Goal: Task Accomplishment & Management: Complete application form

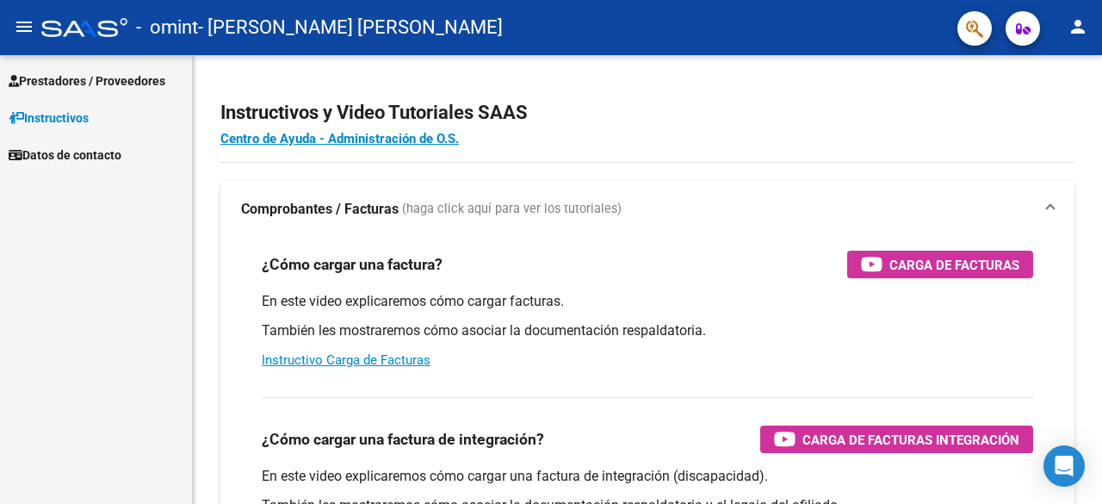
click at [115, 73] on span "Prestadores / Proveedores" at bounding box center [87, 80] width 157 height 19
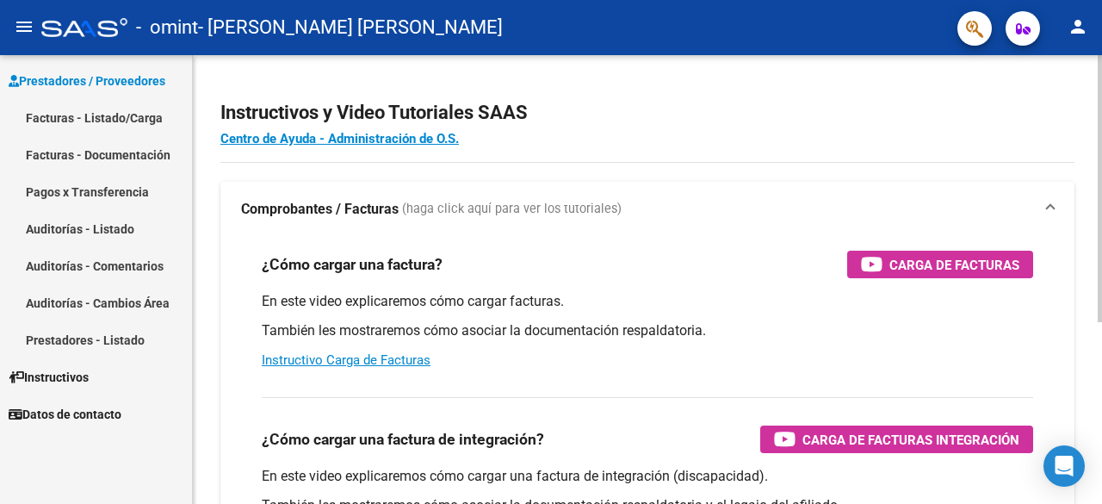
scroll to position [86, 0]
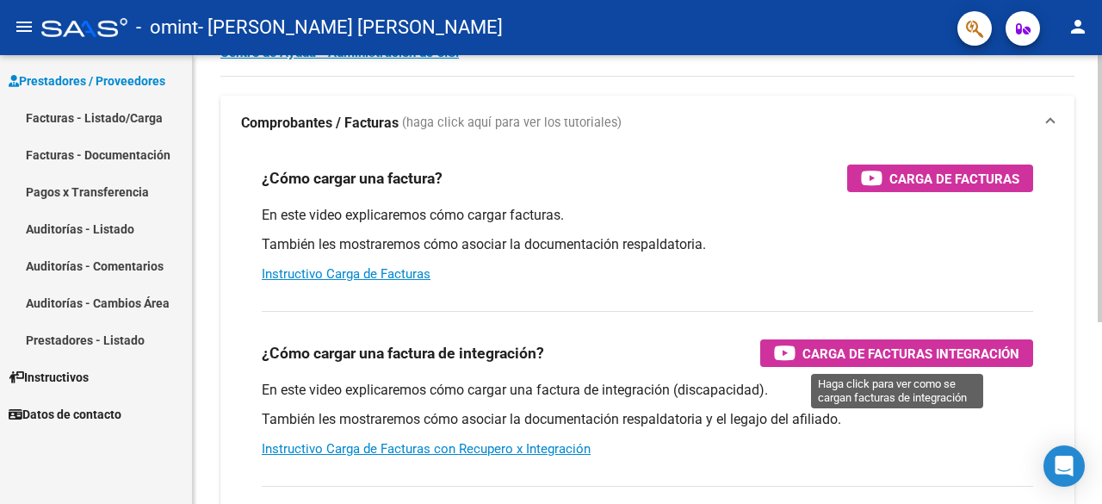
click at [816, 357] on span "Carga de Facturas Integración" at bounding box center [910, 354] width 217 height 22
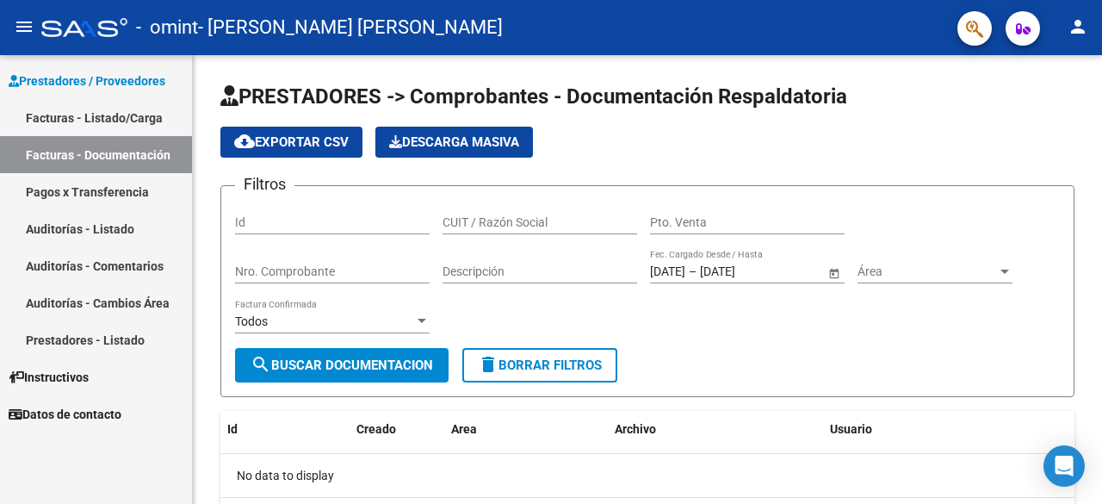
click at [115, 127] on link "Facturas - Listado/Carga" at bounding box center [96, 117] width 192 height 37
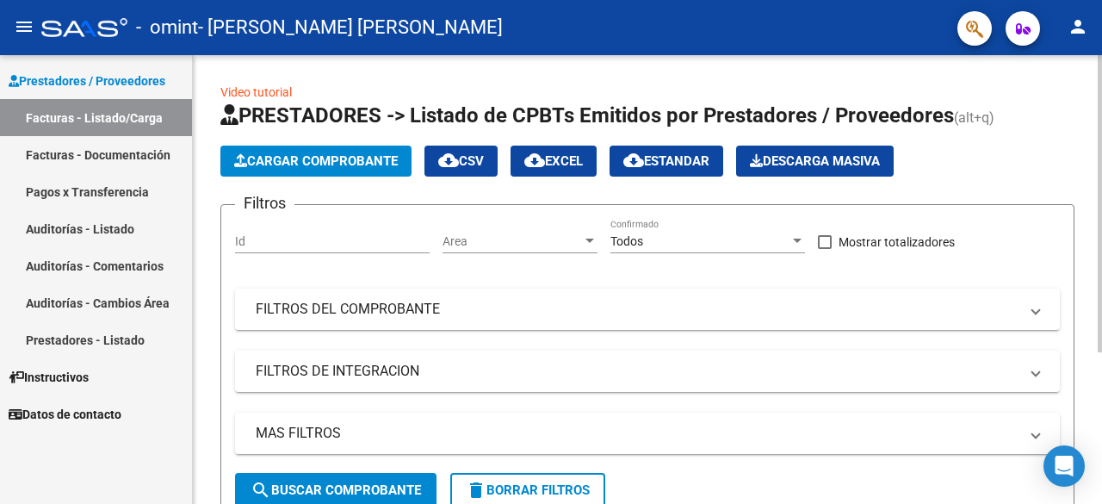
click at [331, 160] on span "Cargar Comprobante" at bounding box center [316, 160] width 164 height 15
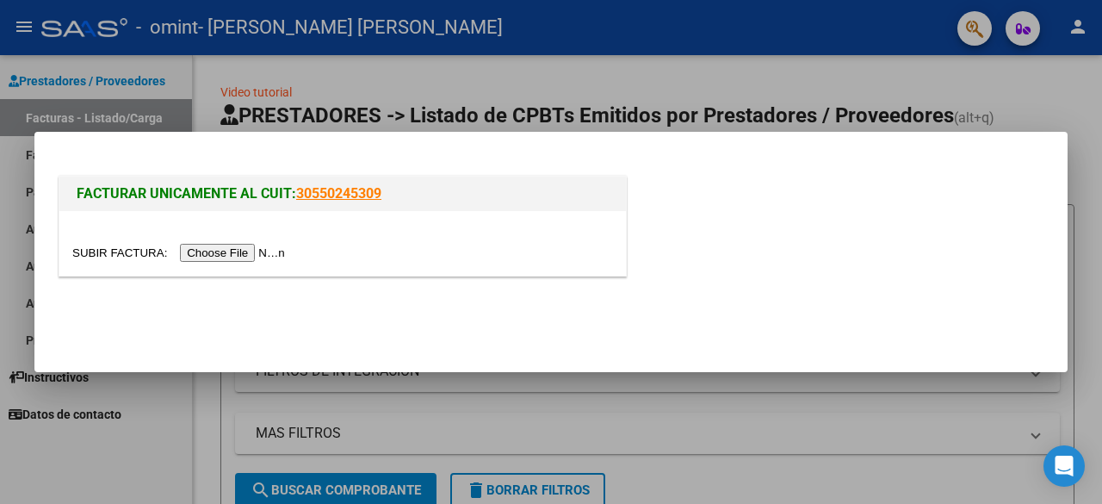
click at [231, 256] on input "file" at bounding box center [181, 253] width 218 height 18
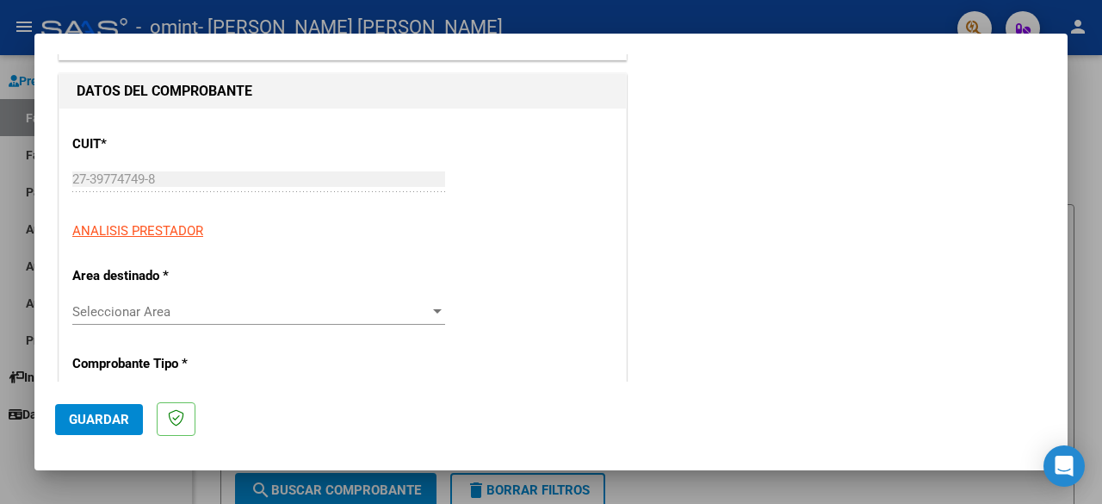
scroll to position [172, 0]
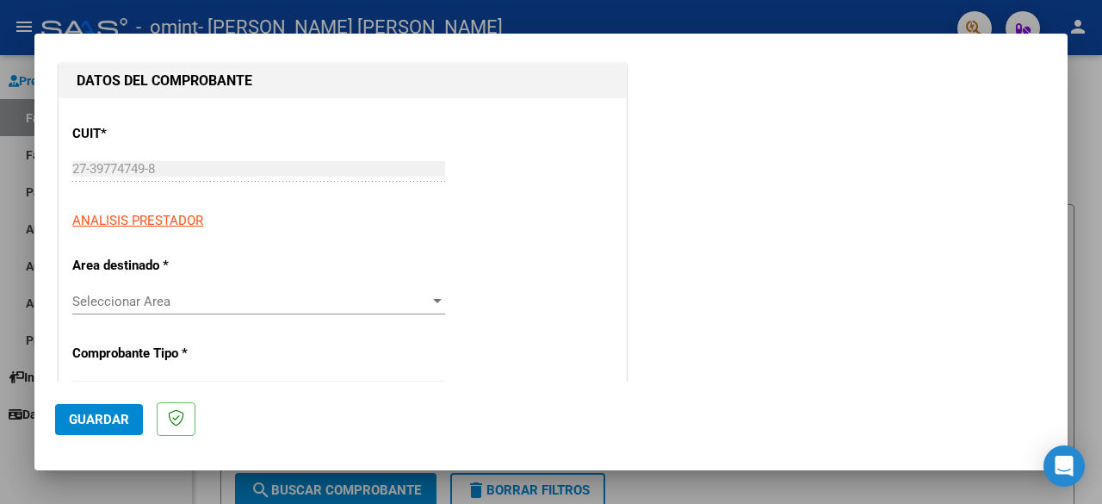
click at [217, 302] on span "Seleccionar Area" at bounding box center [250, 301] width 357 height 15
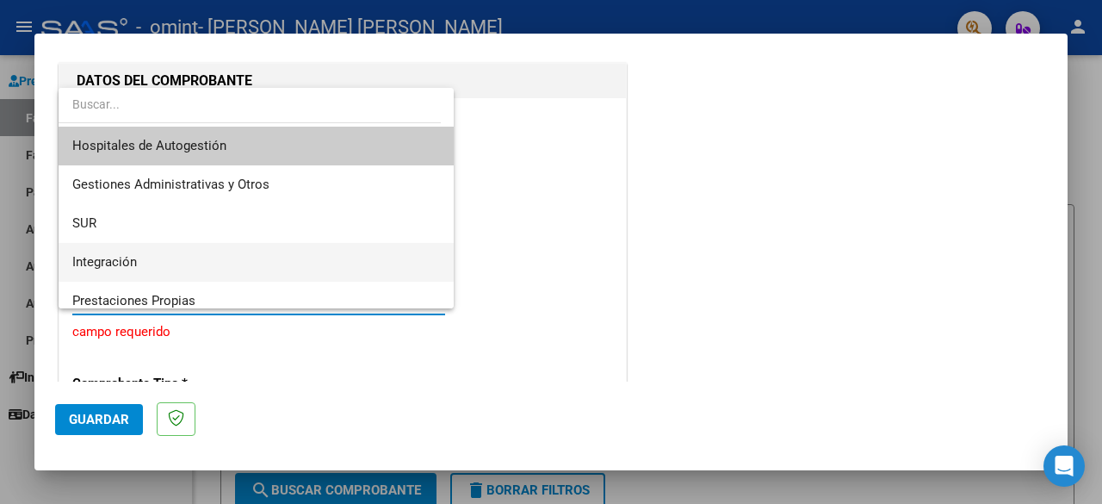
click at [232, 245] on span "Integración" at bounding box center [256, 262] width 369 height 39
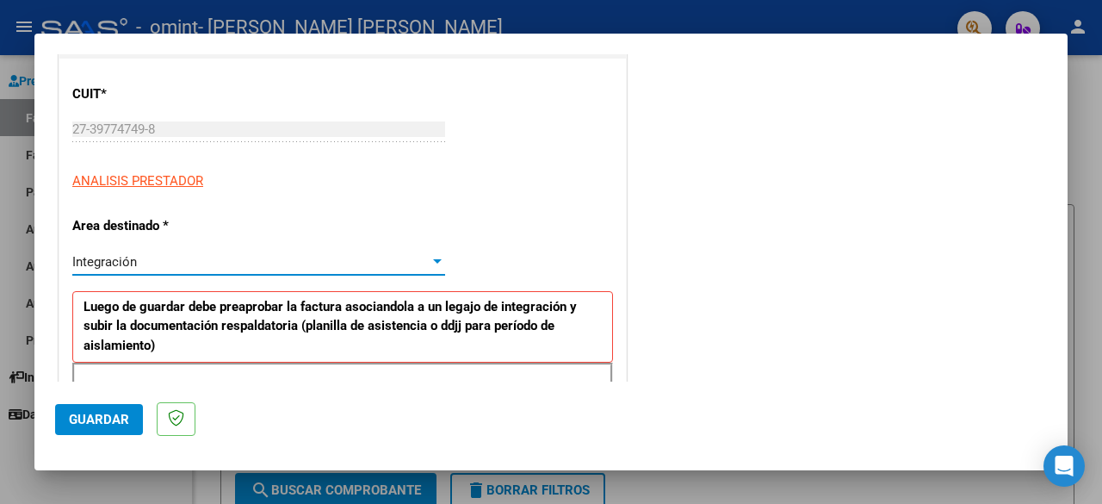
scroll to position [344, 0]
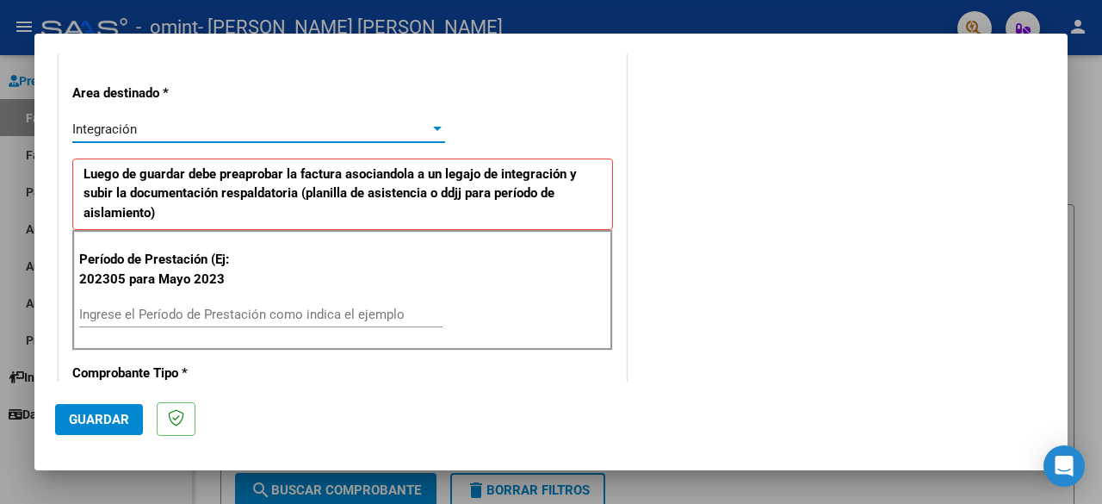
click at [217, 310] on input "Ingrese el Período de Prestación como indica el ejemplo" at bounding box center [260, 314] width 363 height 15
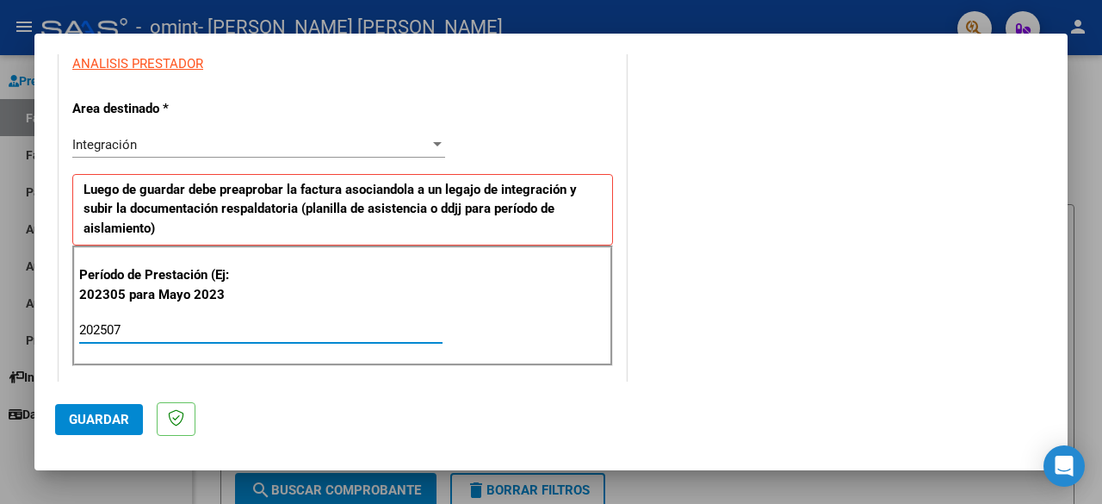
scroll to position [0, 0]
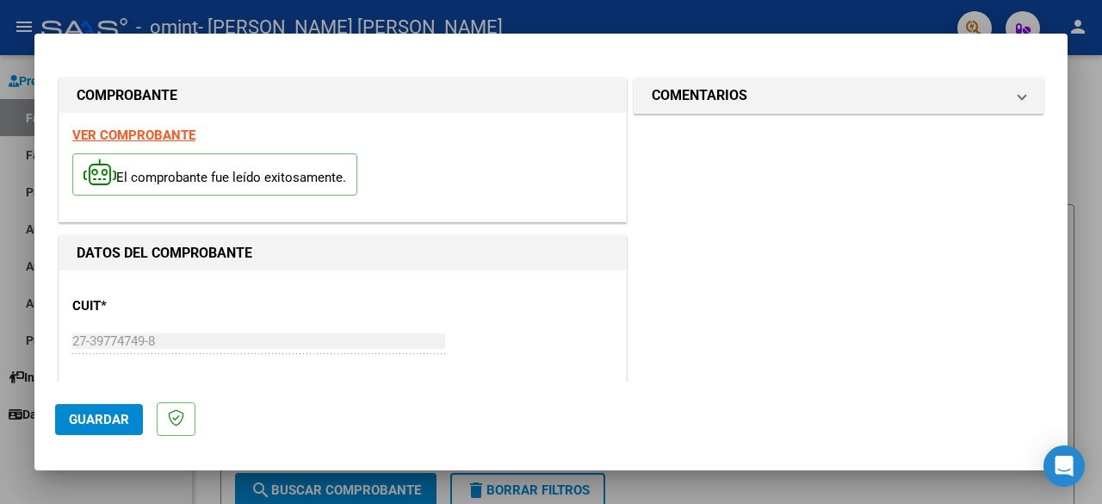
type input "202507"
click at [104, 413] on span "Guardar" at bounding box center [99, 419] width 60 height 15
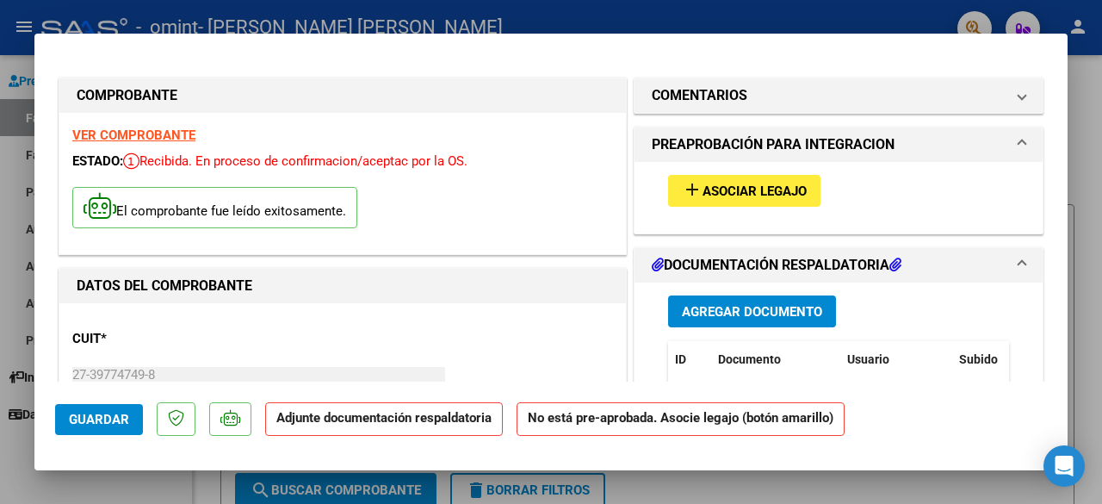
click at [735, 190] on span "Asociar Legajo" at bounding box center [755, 190] width 104 height 15
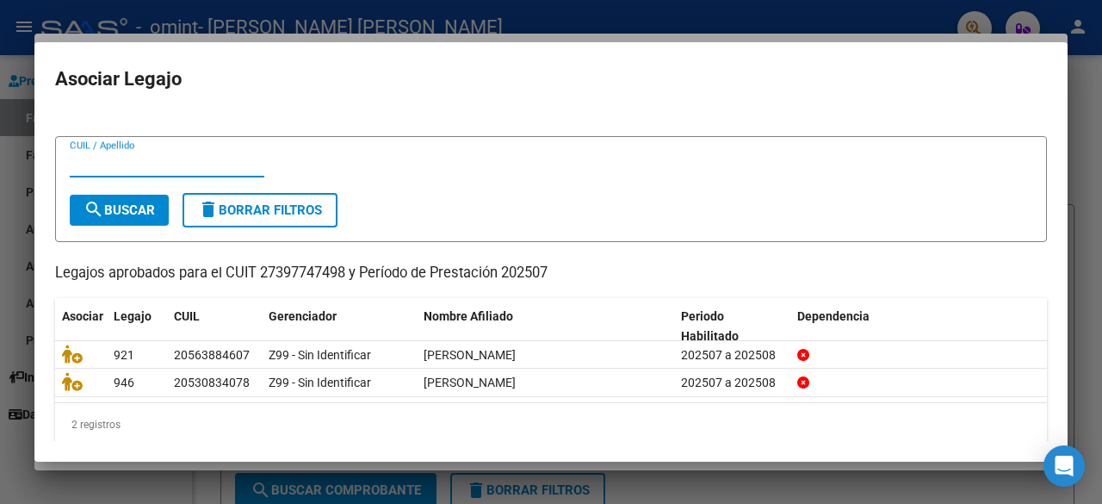
scroll to position [35, 0]
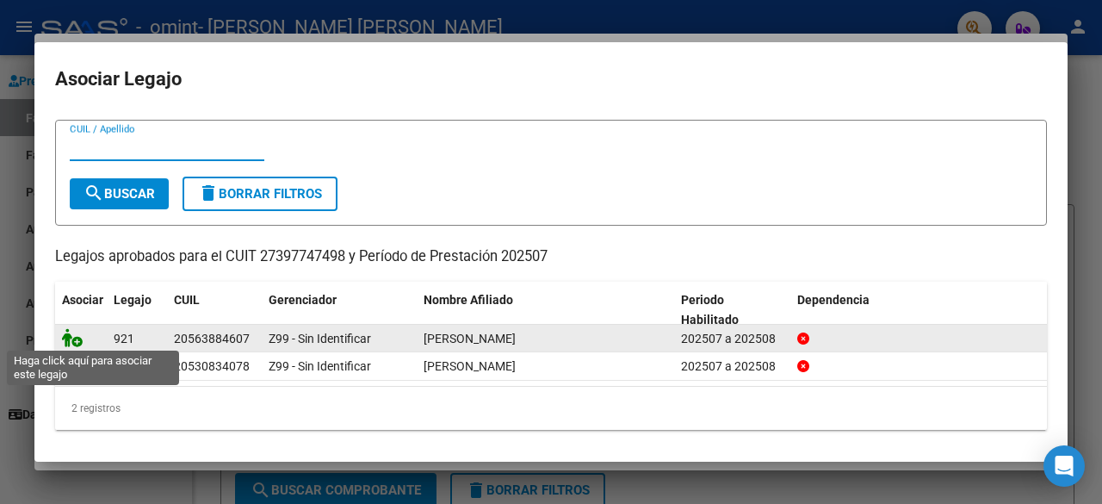
click at [72, 339] on icon at bounding box center [72, 337] width 21 height 19
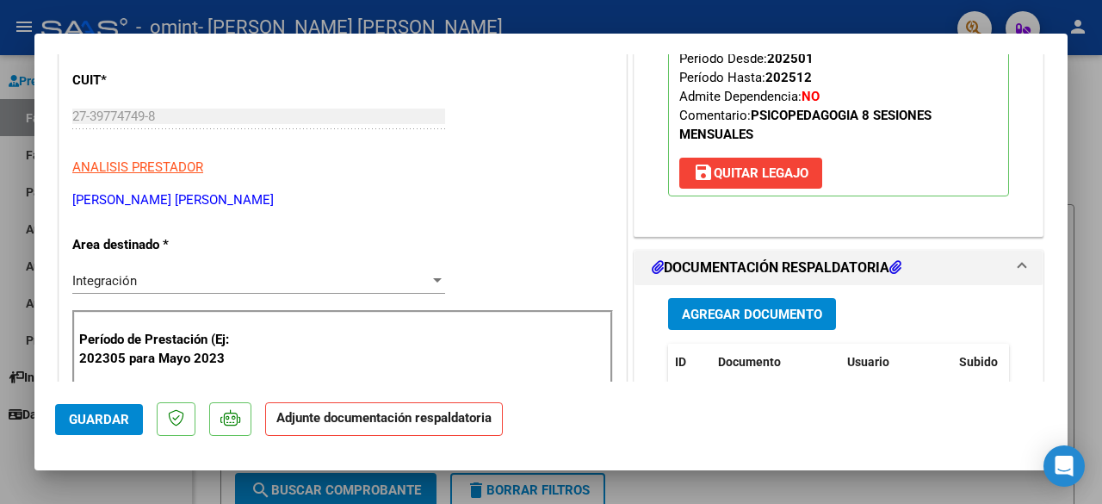
scroll to position [344, 0]
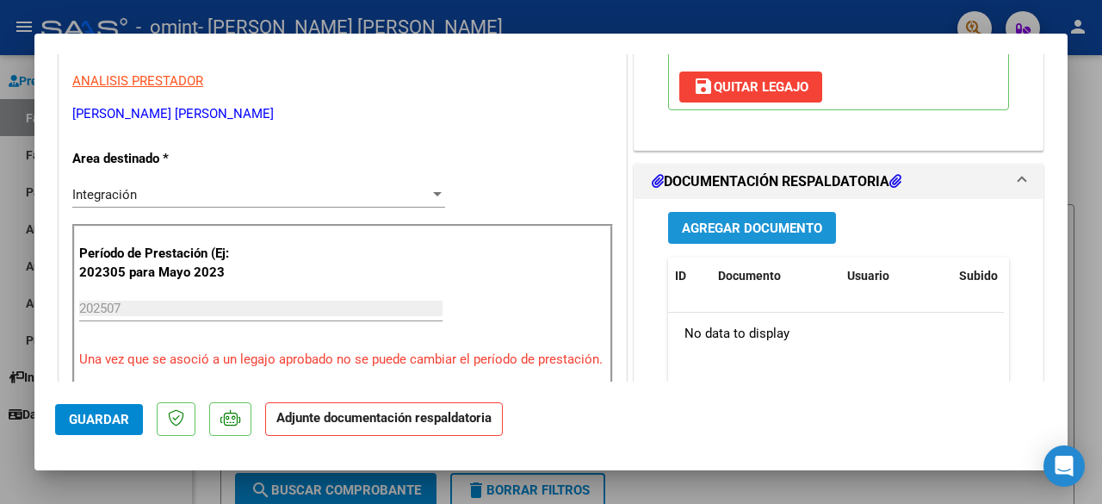
click at [737, 224] on span "Agregar Documento" at bounding box center [752, 227] width 140 height 15
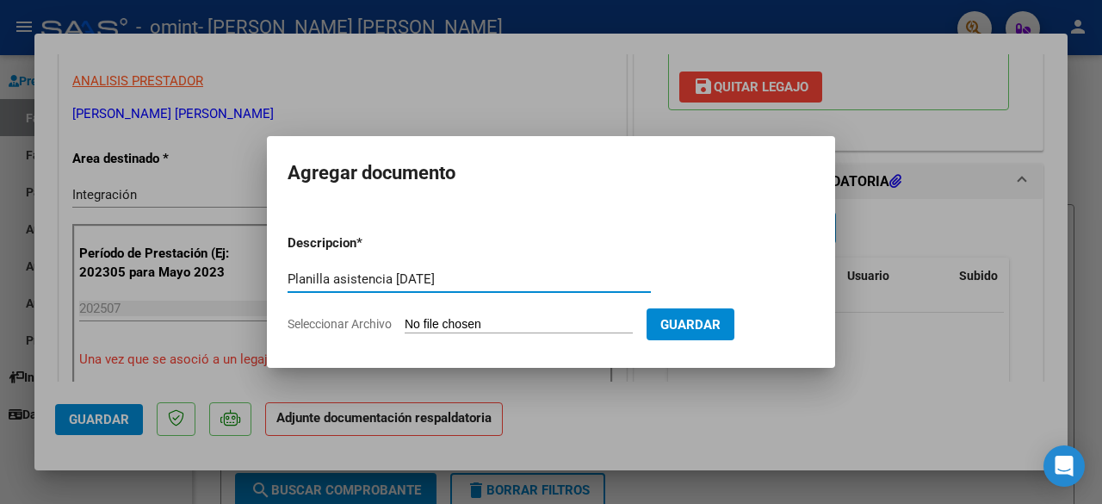
type input "Planilla asistencia [DATE]"
click at [475, 325] on input "Seleccionar Archivo" at bounding box center [519, 325] width 228 height 16
type input "C:\fakepath\Asistencia [DATE].pdf"
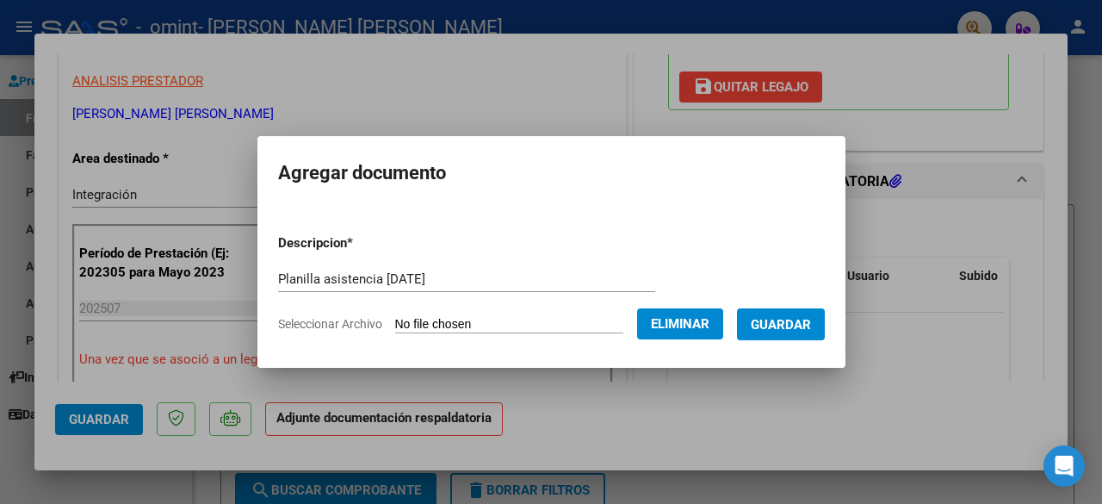
click at [811, 318] on span "Guardar" at bounding box center [781, 324] width 60 height 15
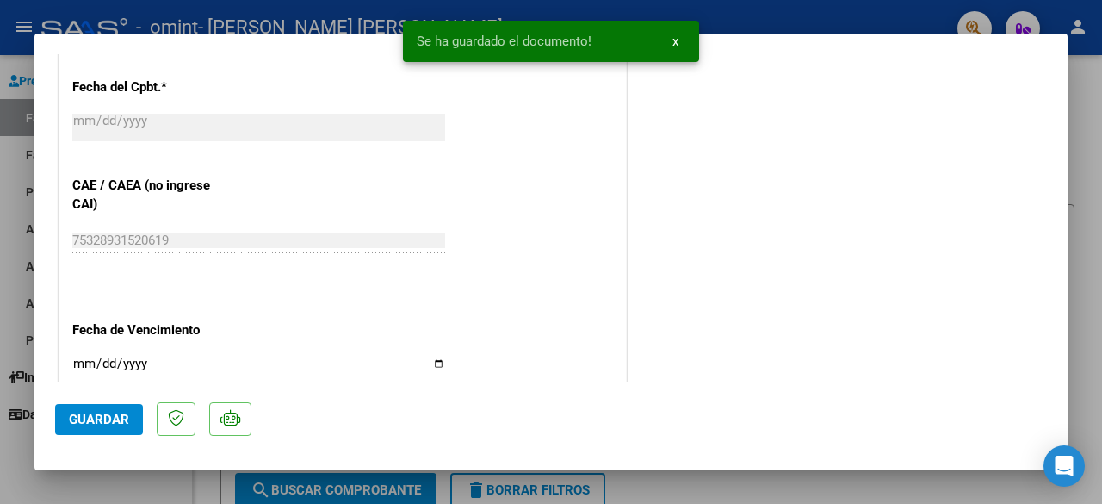
scroll to position [1033, 0]
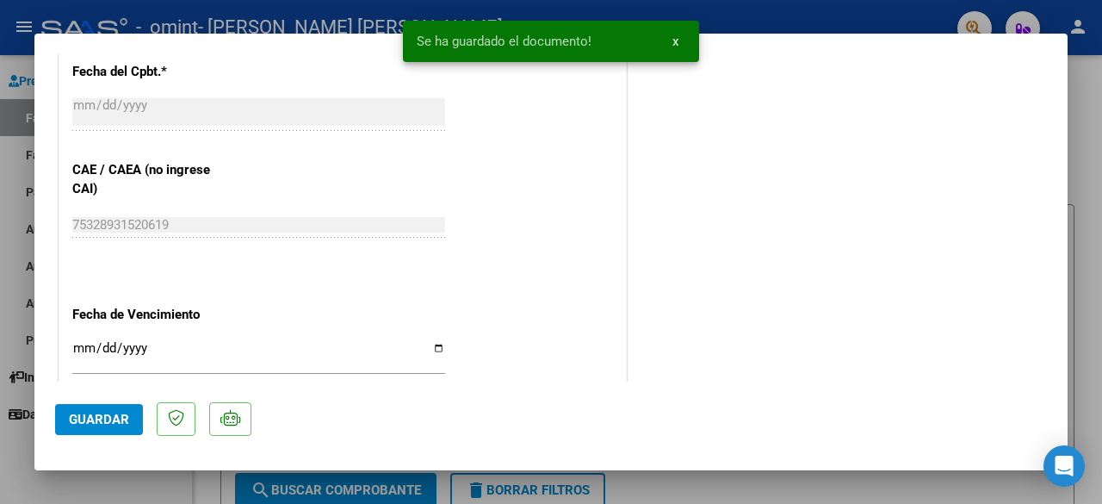
click at [86, 418] on span "Guardar" at bounding box center [99, 419] width 60 height 15
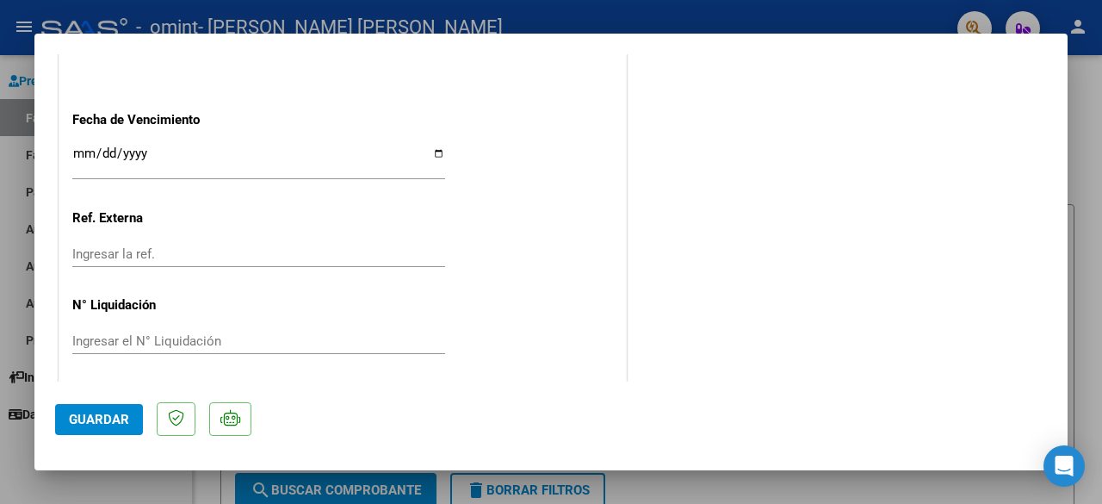
scroll to position [1229, 0]
click at [96, 416] on span "Guardar" at bounding box center [99, 419] width 60 height 15
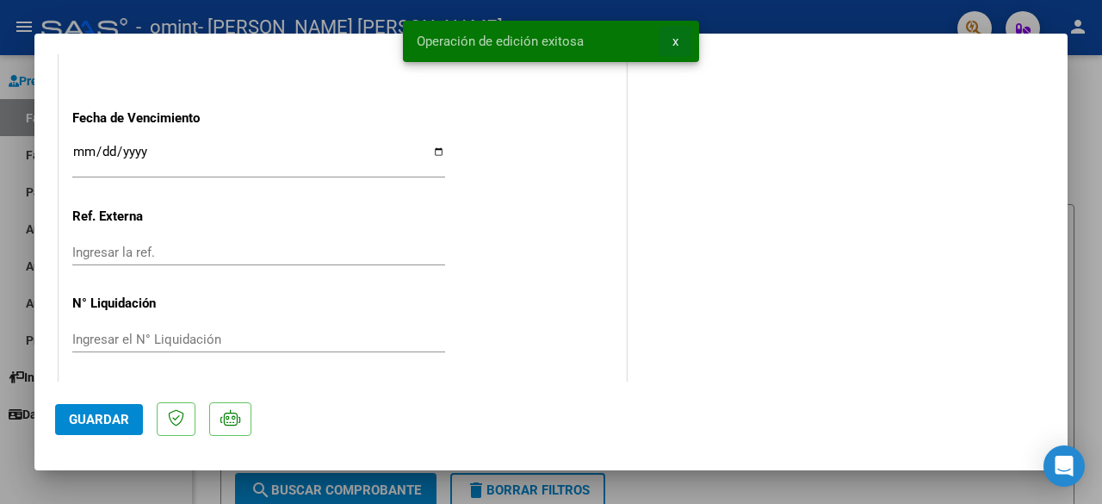
click at [675, 37] on span "x" at bounding box center [675, 41] width 6 height 15
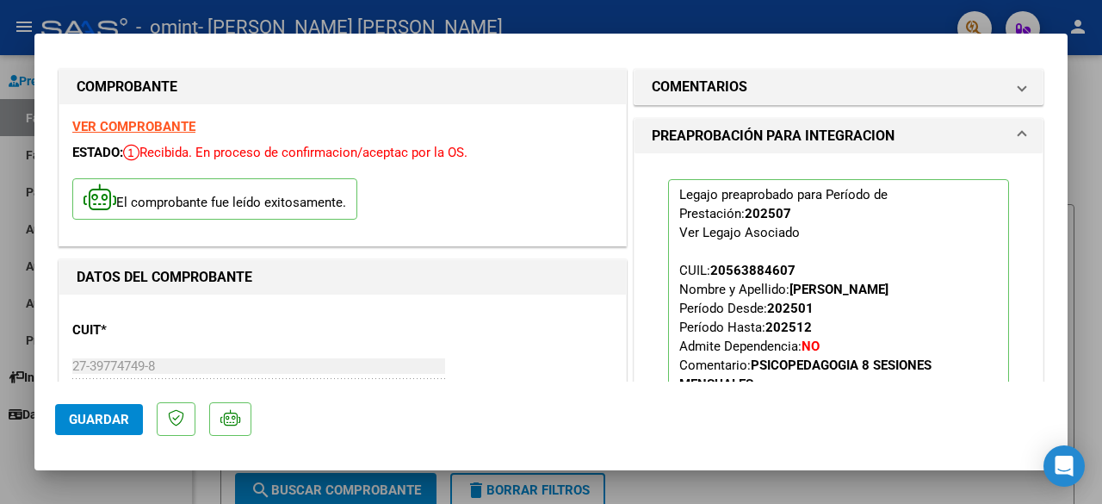
scroll to position [0, 0]
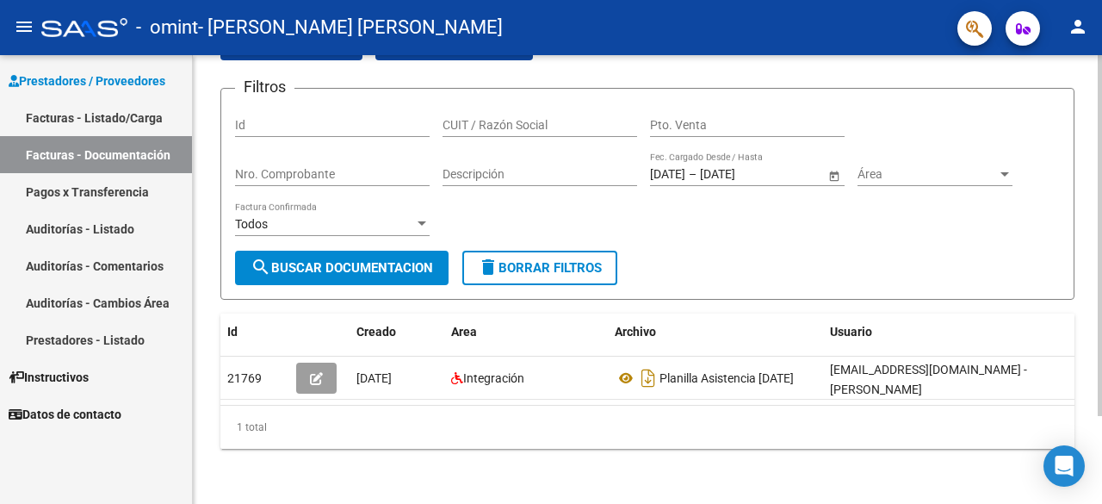
scroll to position [109, 0]
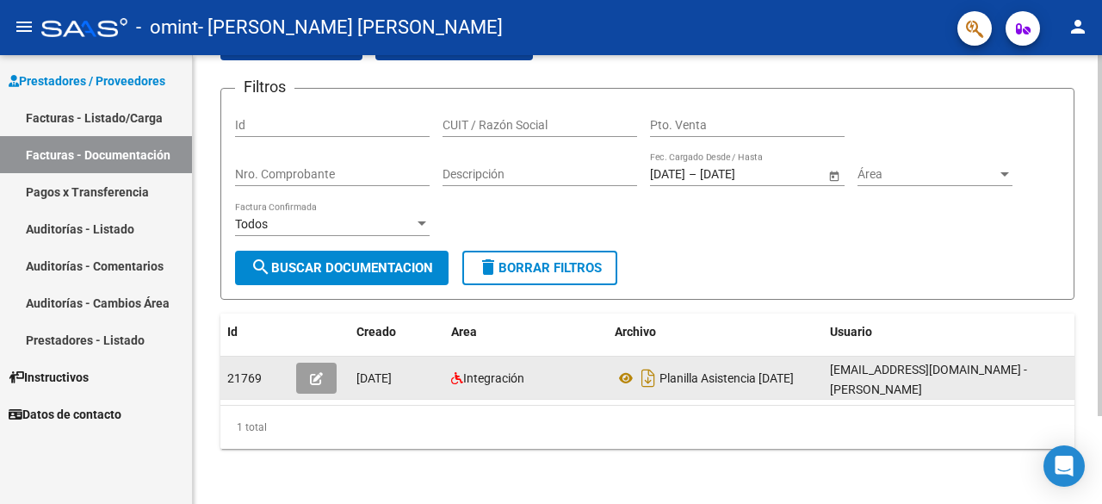
click at [374, 371] on span "[DATE]" at bounding box center [373, 378] width 35 height 14
click at [325, 365] on button "button" at bounding box center [316, 377] width 40 height 31
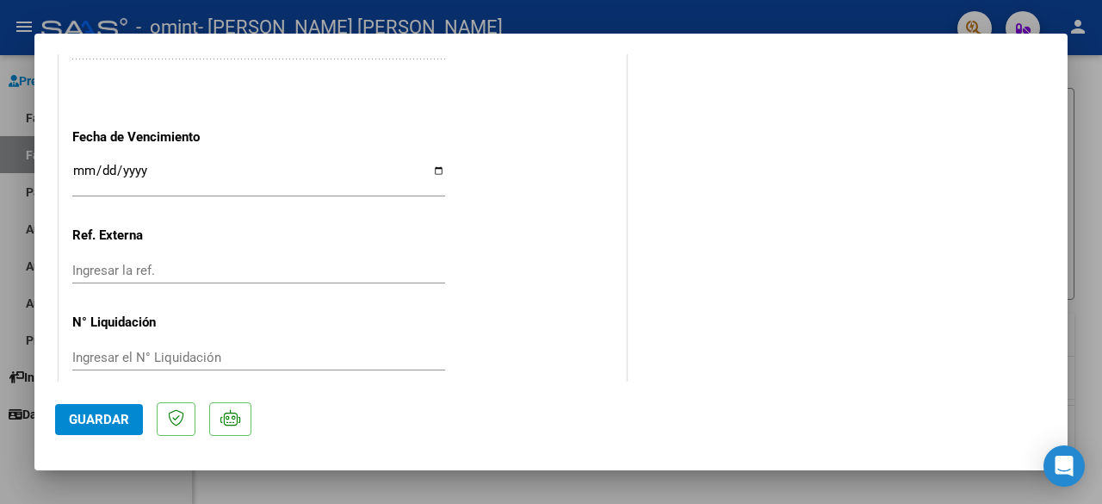
scroll to position [1167, 0]
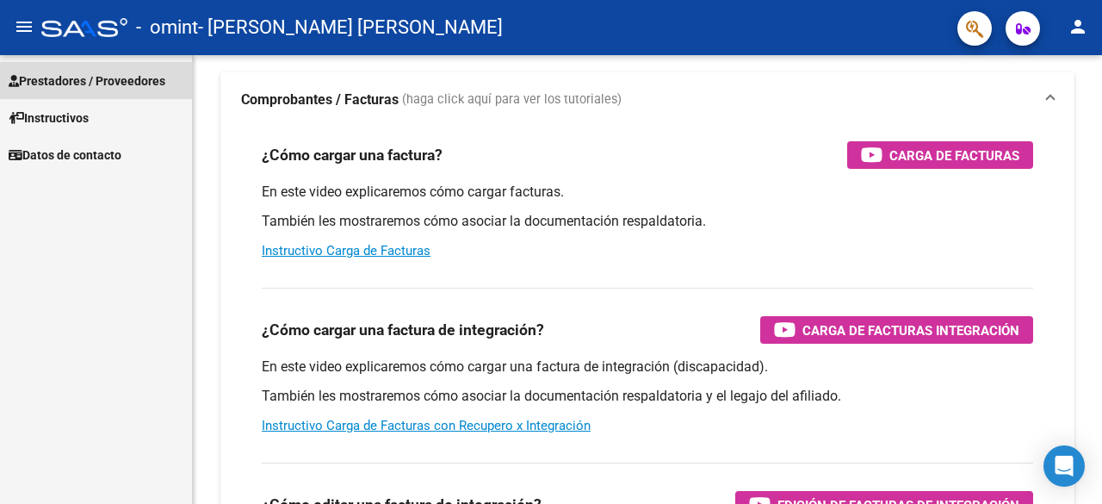
click at [141, 90] on link "Prestadores / Proveedores" at bounding box center [96, 80] width 192 height 37
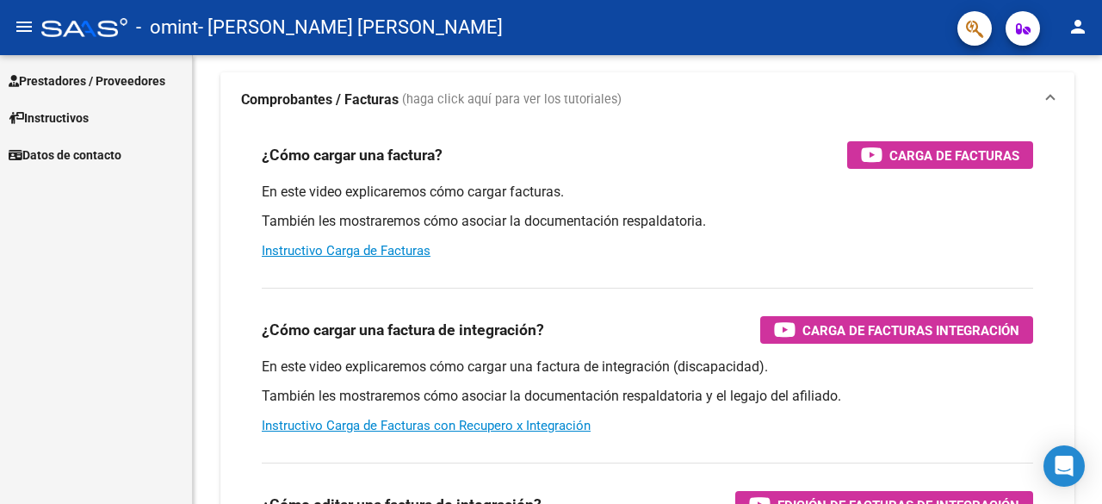
click at [97, 78] on span "Prestadores / Proveedores" at bounding box center [87, 80] width 157 height 19
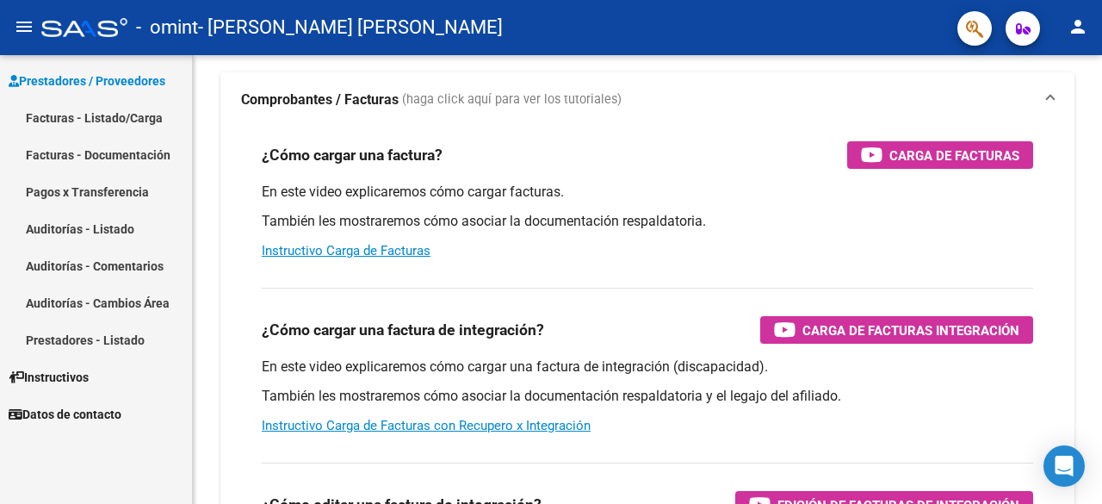
click at [101, 115] on link "Facturas - Listado/Carga" at bounding box center [96, 117] width 192 height 37
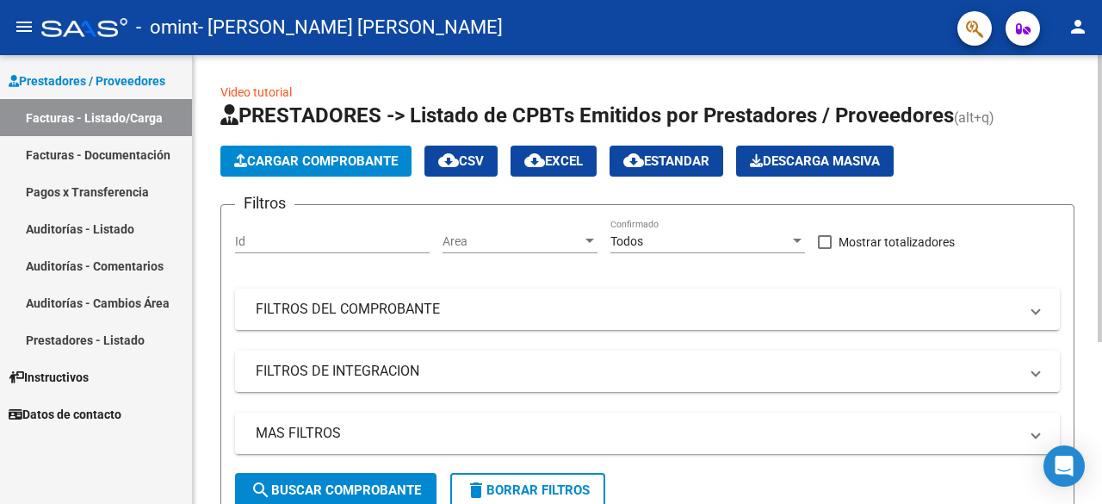
click at [301, 154] on span "Cargar Comprobante" at bounding box center [316, 160] width 164 height 15
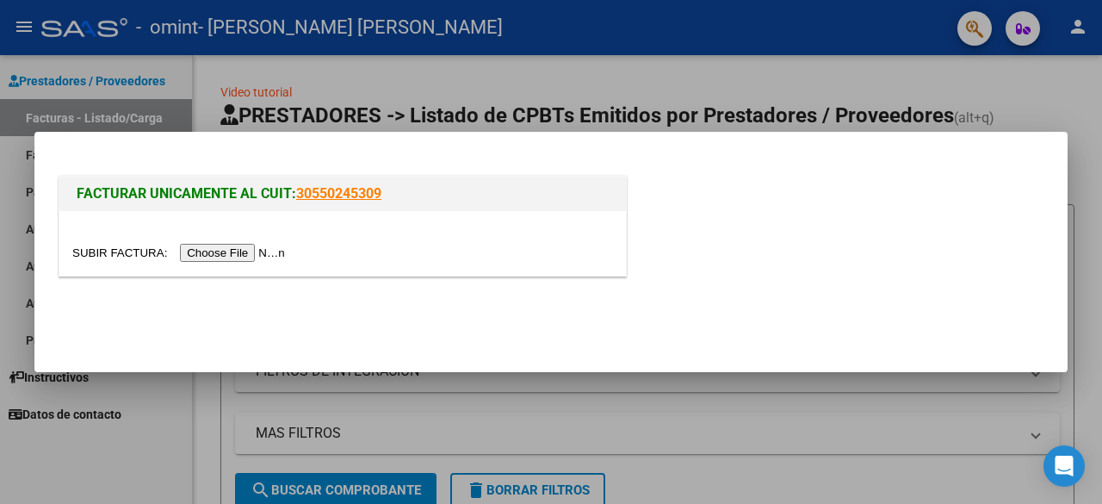
click at [227, 251] on input "file" at bounding box center [181, 253] width 218 height 18
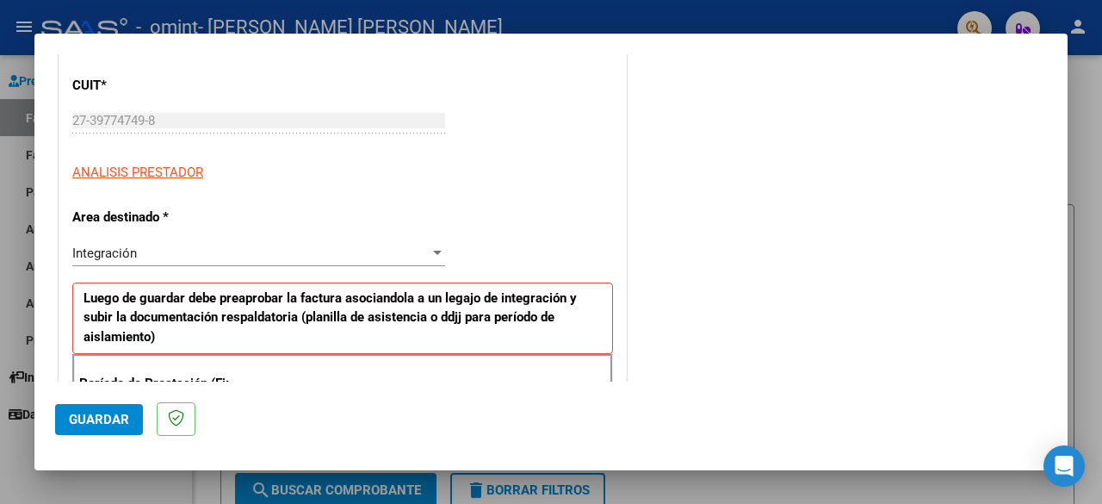
scroll to position [258, 0]
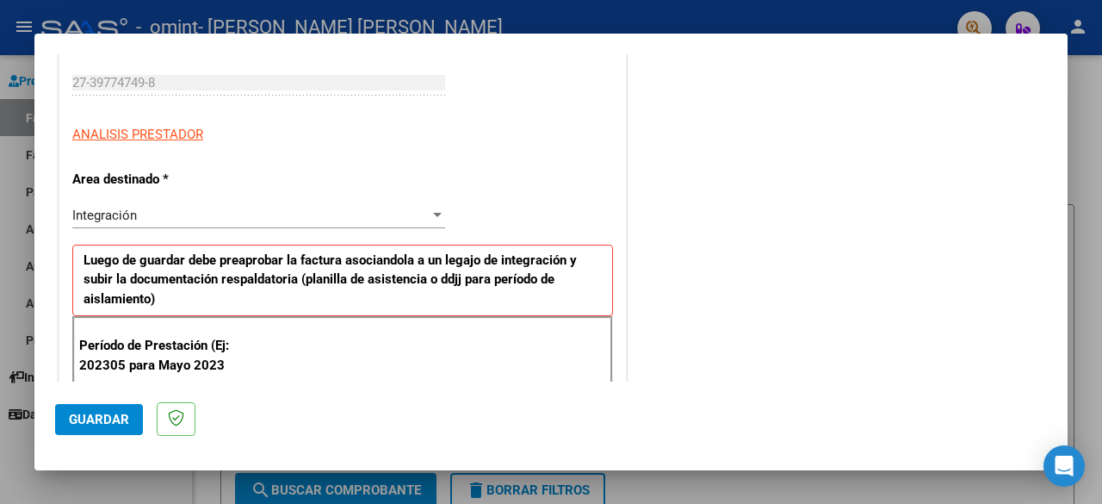
click at [201, 225] on div "Integración Seleccionar Area" at bounding box center [258, 215] width 373 height 26
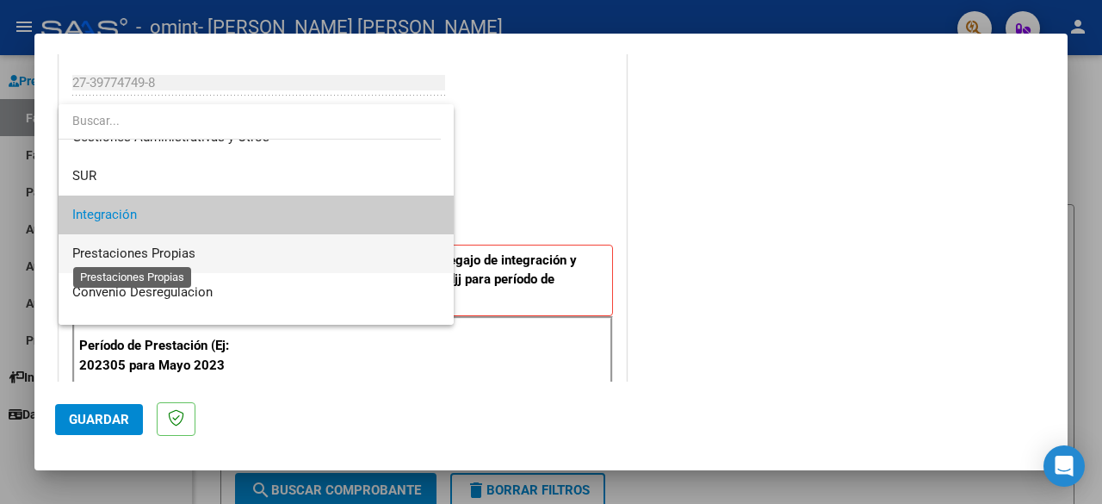
scroll to position [0, 0]
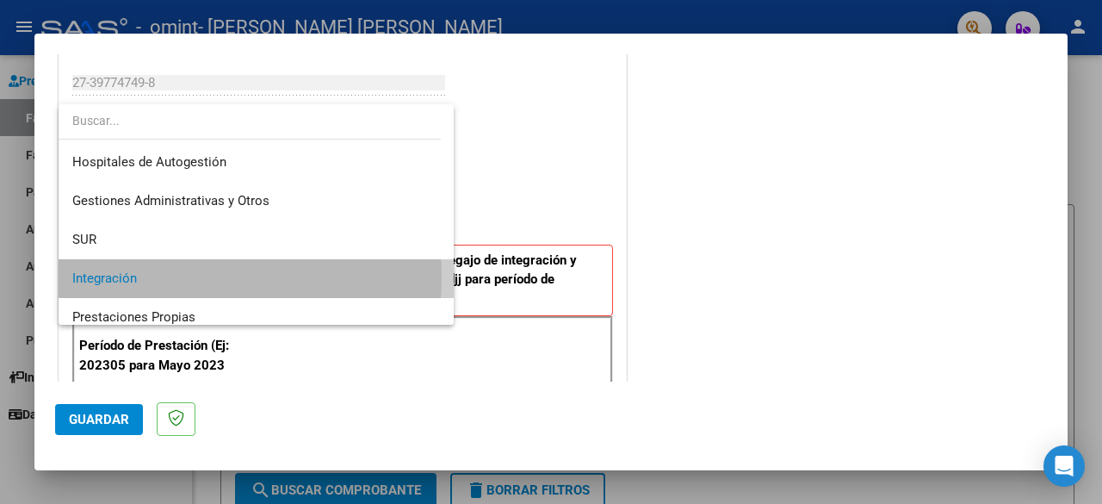
click at [164, 276] on span "Integración" at bounding box center [256, 278] width 369 height 39
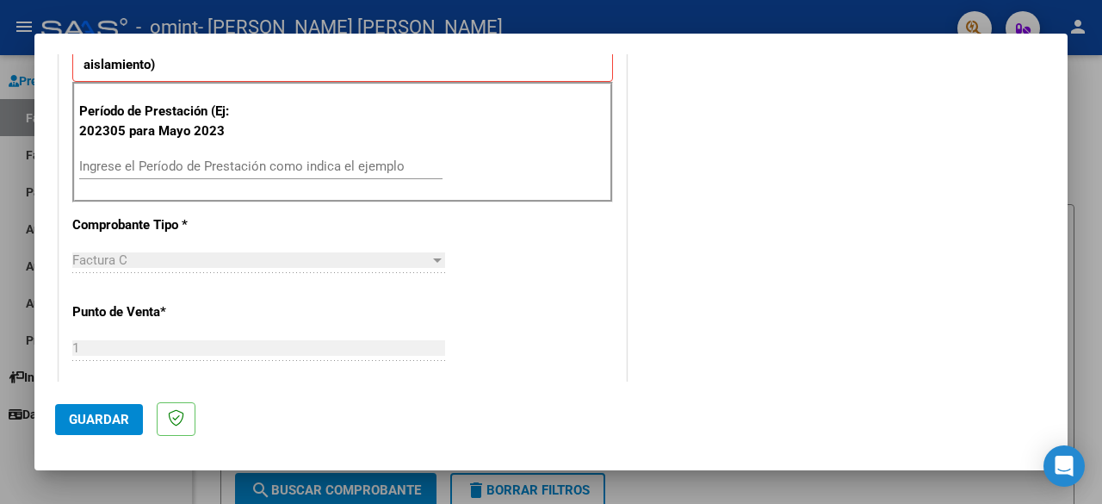
scroll to position [430, 0]
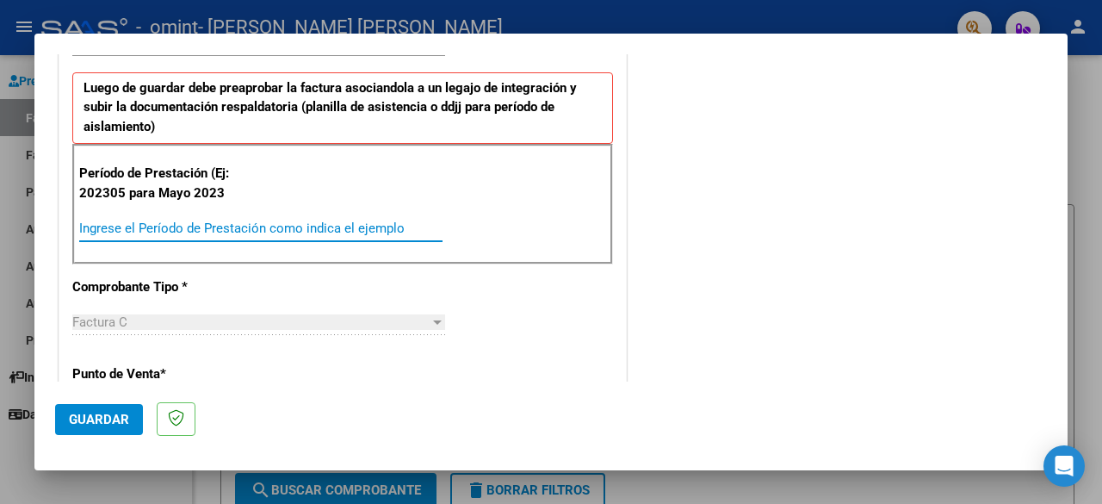
click at [258, 223] on input "Ingrese el Período de Prestación como indica el ejemplo" at bounding box center [260, 227] width 363 height 15
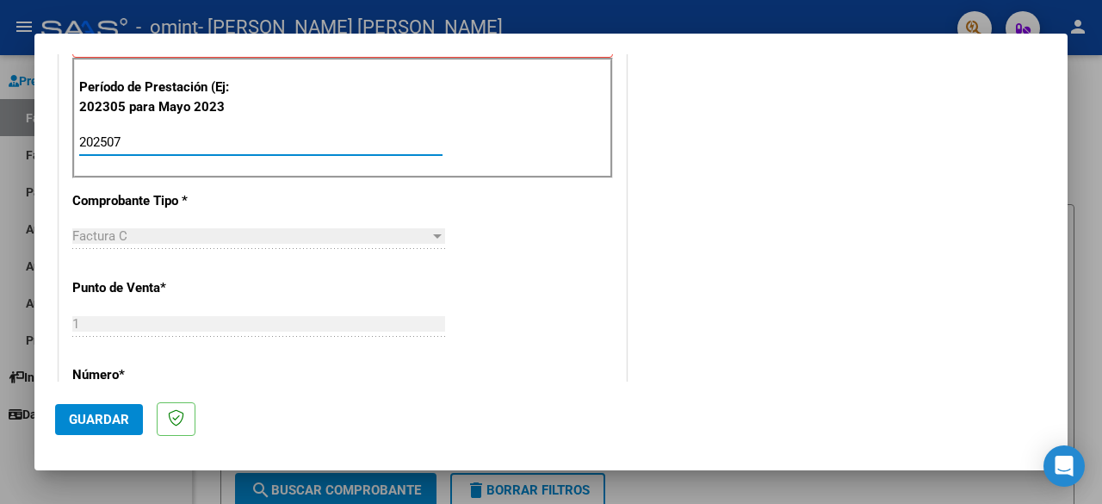
type input "202507"
click at [573, 277] on div "CUIT * 27-39774749-8 Ingresar CUIT ANALISIS PRESTADOR Area destinado * Integrac…" at bounding box center [342, 405] width 567 height 1302
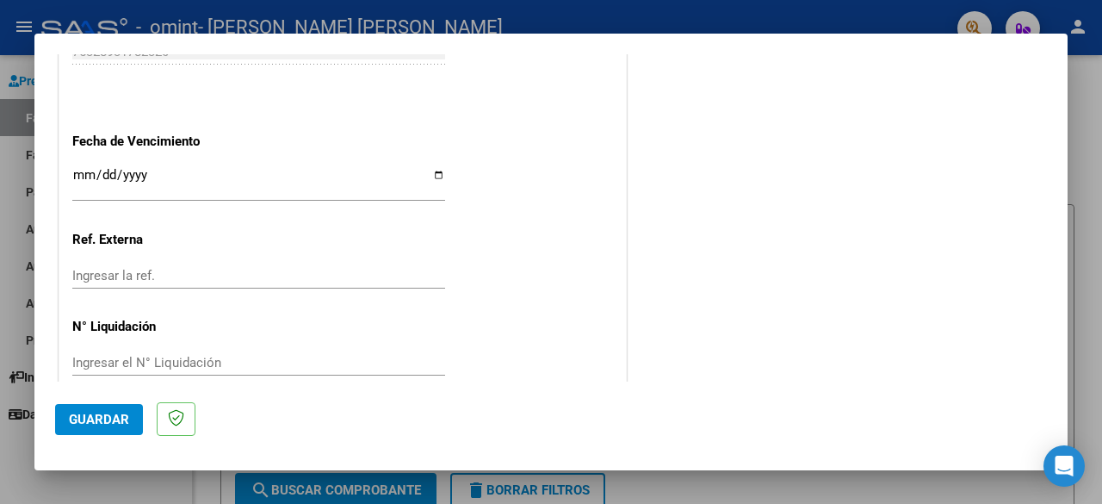
scroll to position [1190, 0]
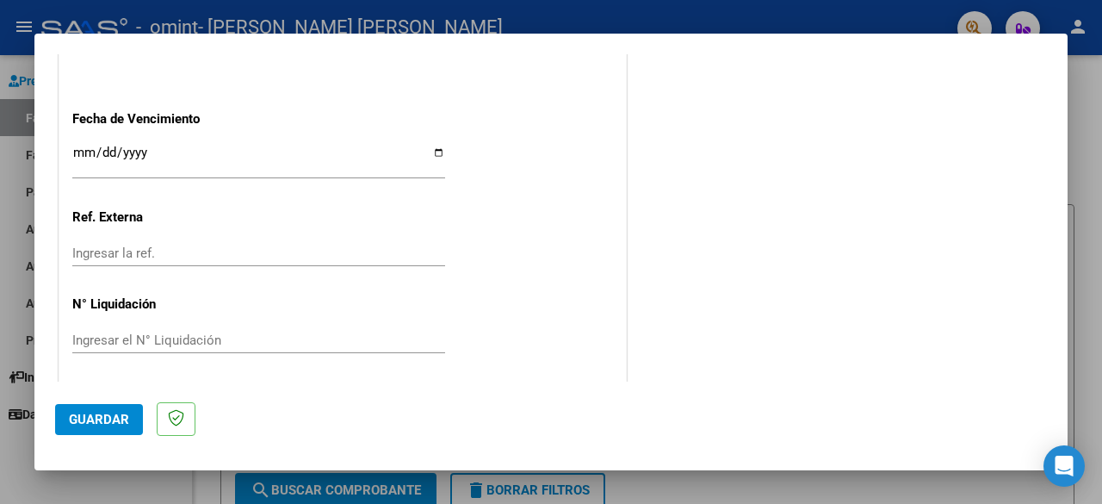
click at [89, 420] on span "Guardar" at bounding box center [99, 419] width 60 height 15
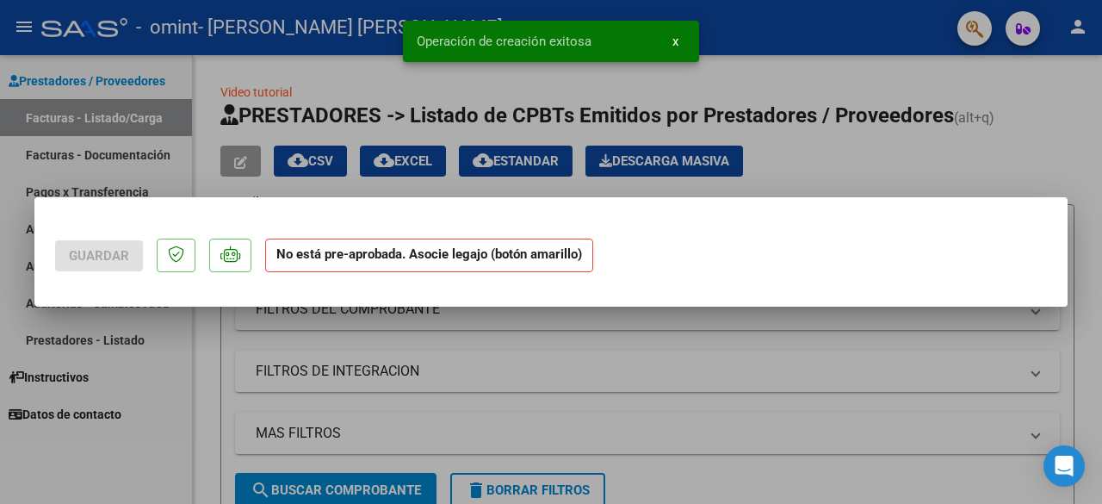
scroll to position [0, 0]
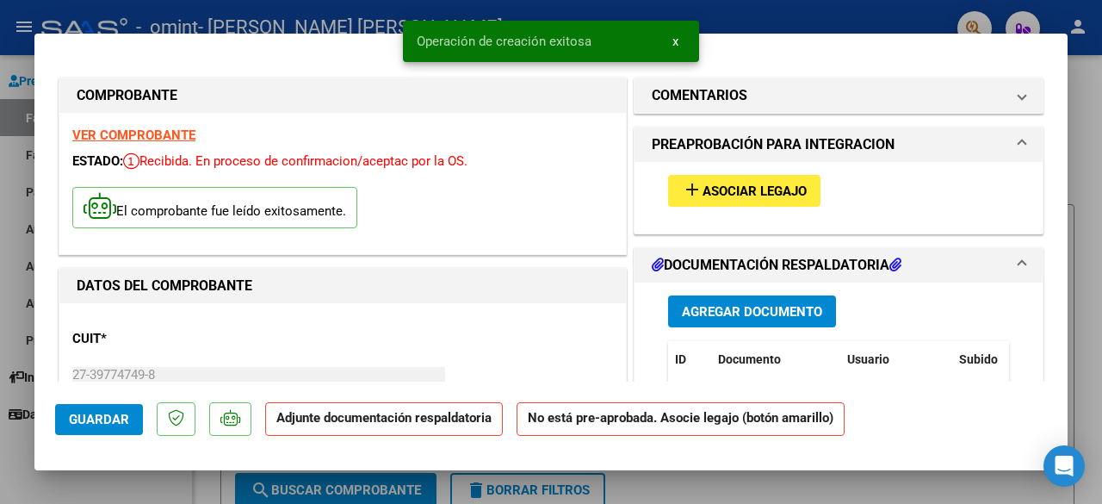
click at [722, 198] on button "add Asociar Legajo" at bounding box center [744, 191] width 152 height 32
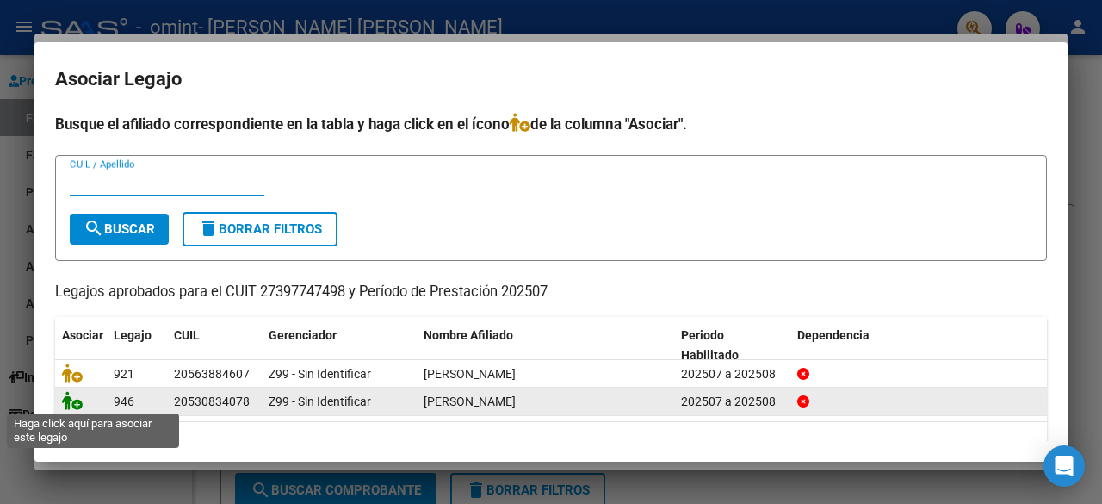
click at [74, 402] on icon at bounding box center [72, 400] width 21 height 19
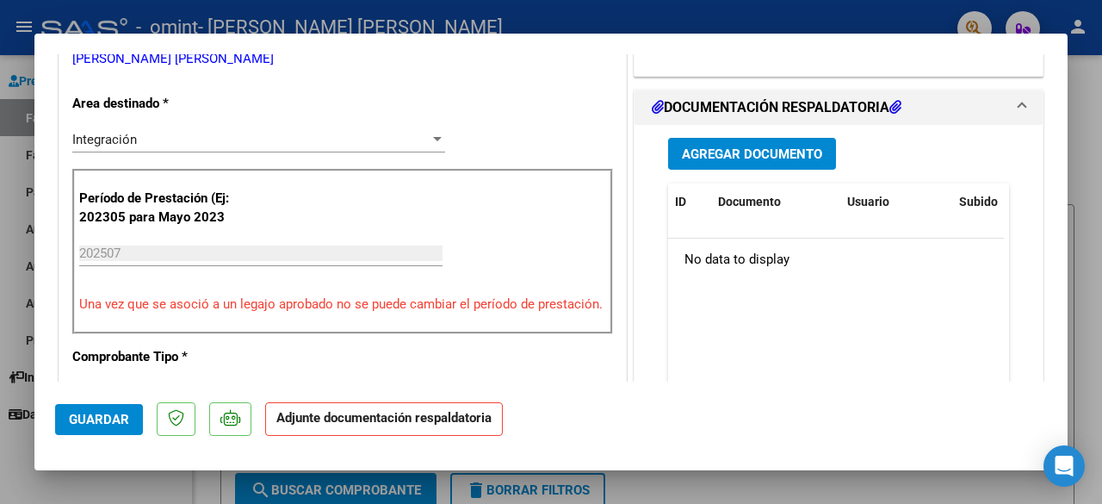
scroll to position [430, 0]
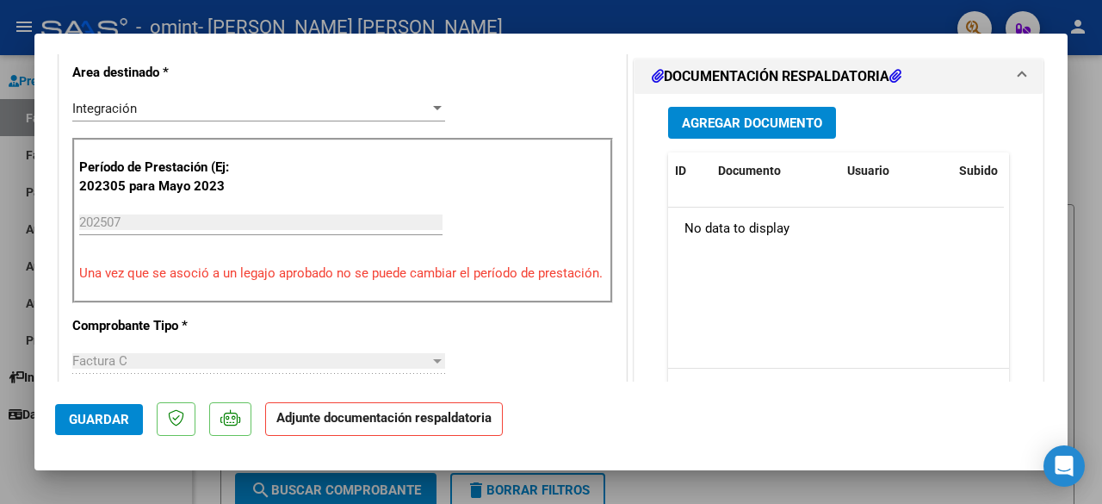
click at [756, 131] on span "Agregar Documento" at bounding box center [752, 122] width 140 height 15
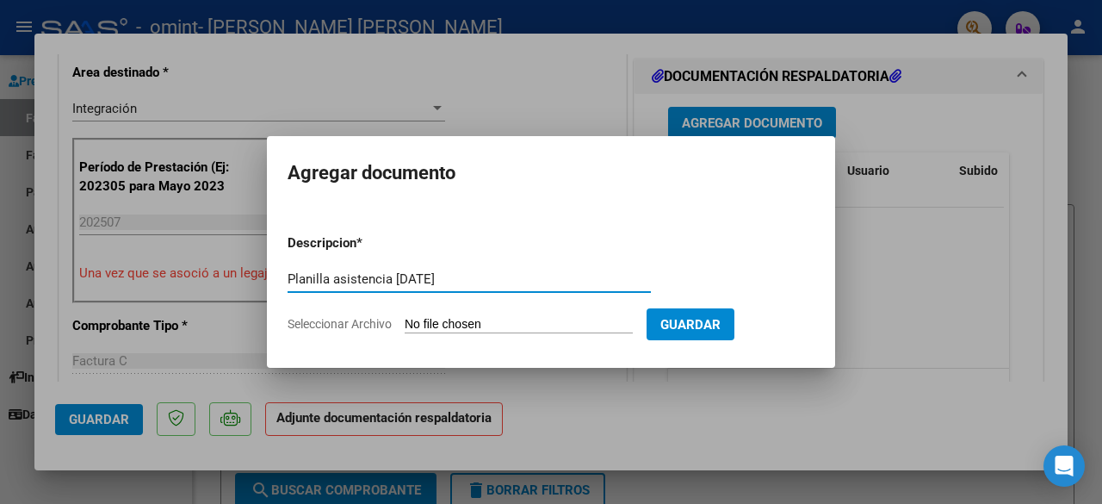
type input "Planilla asistencia [DATE]"
click at [510, 309] on form "Descripcion * Planilla asistencia [DATE] Escriba aquí una descripcion Seleccion…" at bounding box center [551, 283] width 527 height 126
click at [503, 319] on input "Seleccionar Archivo" at bounding box center [519, 325] width 228 height 16
type input "C:\fakepath\Asistencia [DATE].pdf"
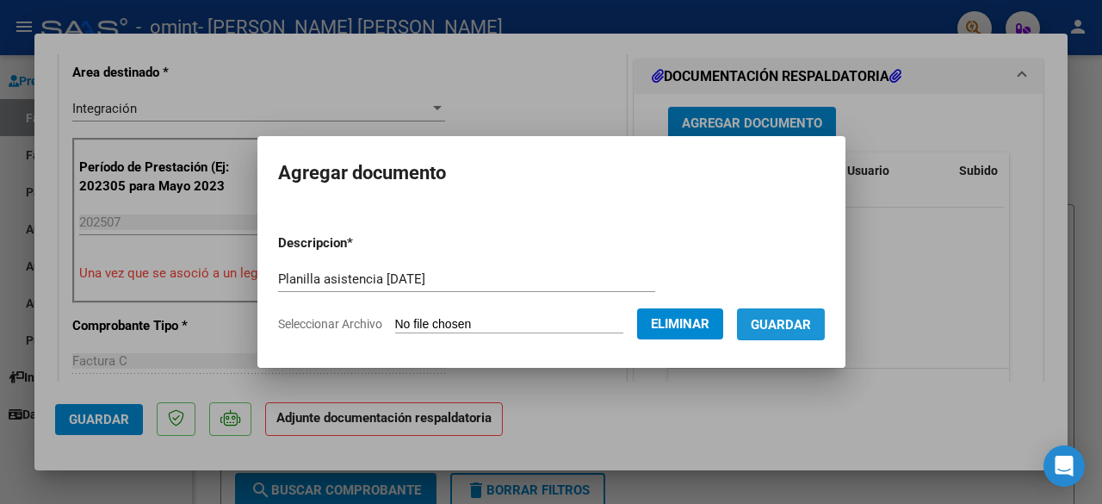
click at [811, 328] on span "Guardar" at bounding box center [781, 324] width 60 height 15
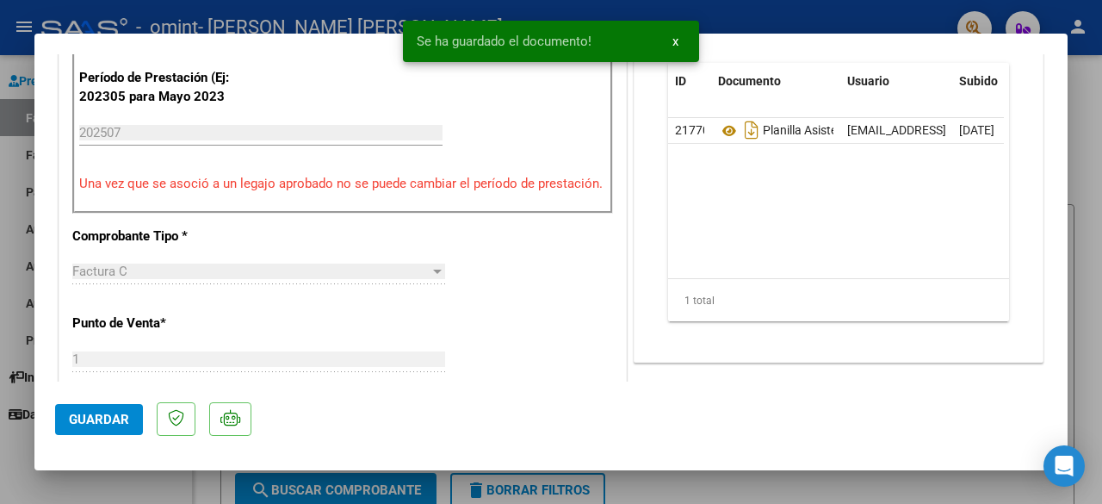
scroll to position [603, 0]
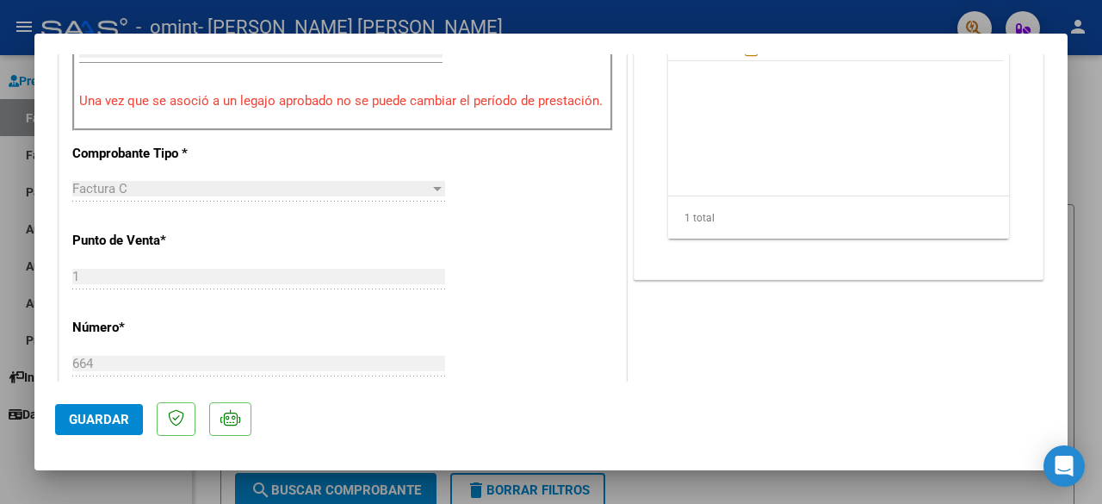
click at [114, 425] on span "Guardar" at bounding box center [99, 419] width 60 height 15
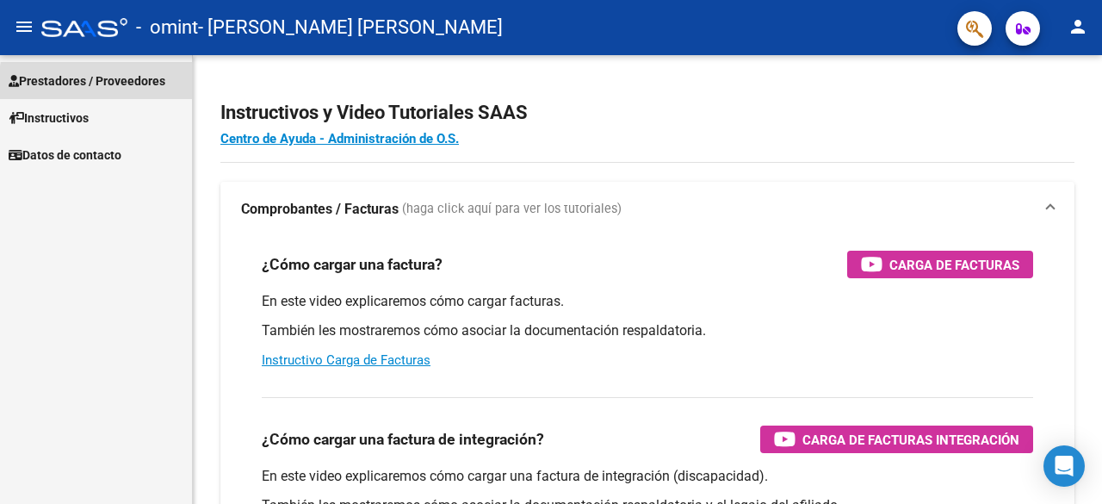
click at [124, 85] on span "Prestadores / Proveedores" at bounding box center [87, 80] width 157 height 19
click at [90, 80] on span "Prestadores / Proveedores" at bounding box center [87, 80] width 157 height 19
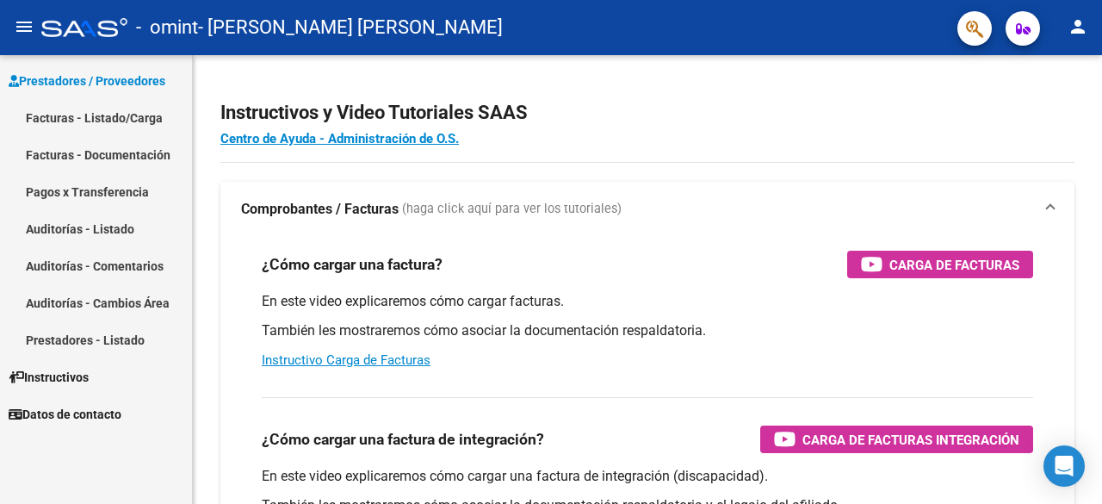
click at [102, 113] on link "Facturas - Listado/Carga" at bounding box center [96, 117] width 192 height 37
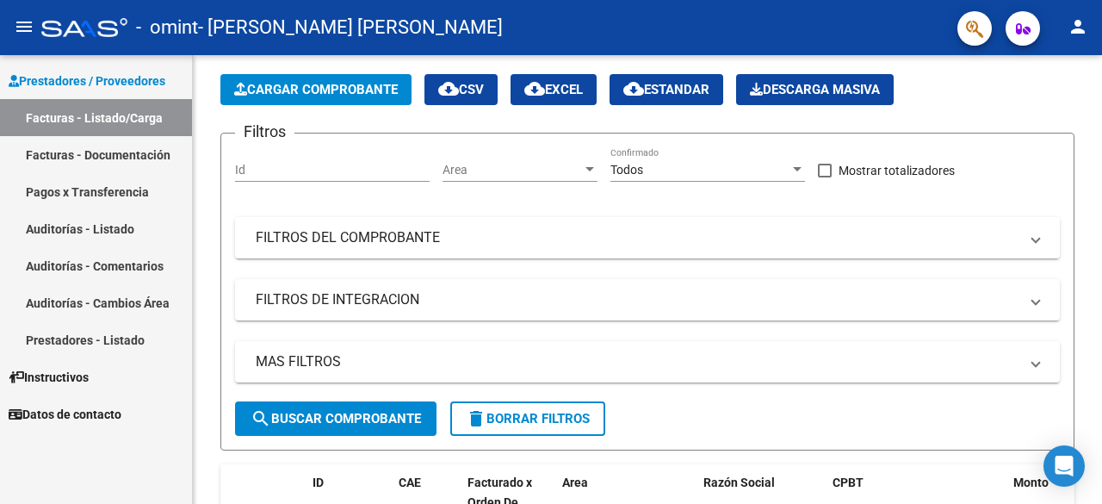
scroll to position [38, 0]
